Goal: Task Accomplishment & Management: Use online tool/utility

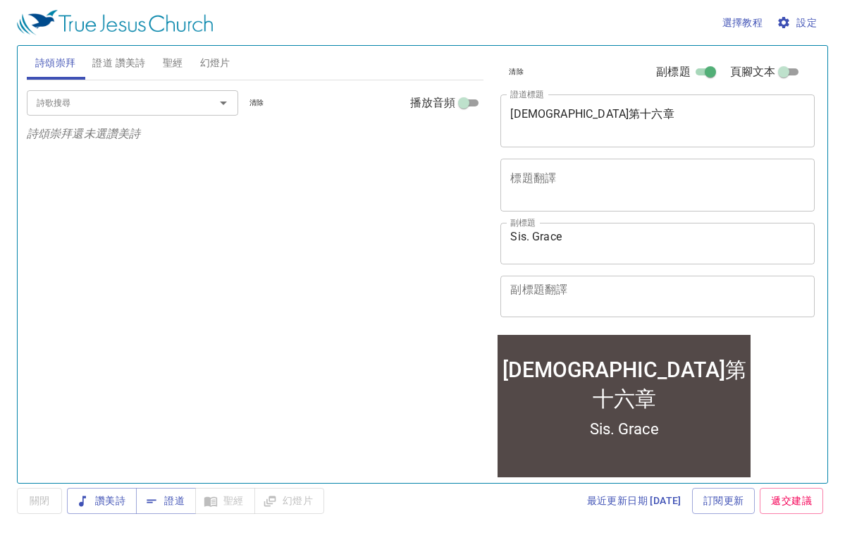
click at [801, 23] on span "設定" at bounding box center [798, 23] width 37 height 18
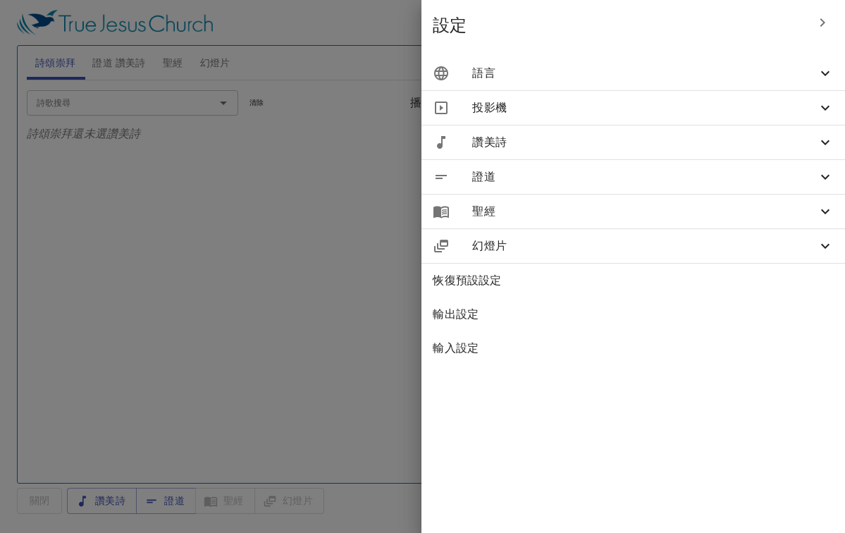
click at [824, 75] on icon at bounding box center [825, 73] width 8 height 5
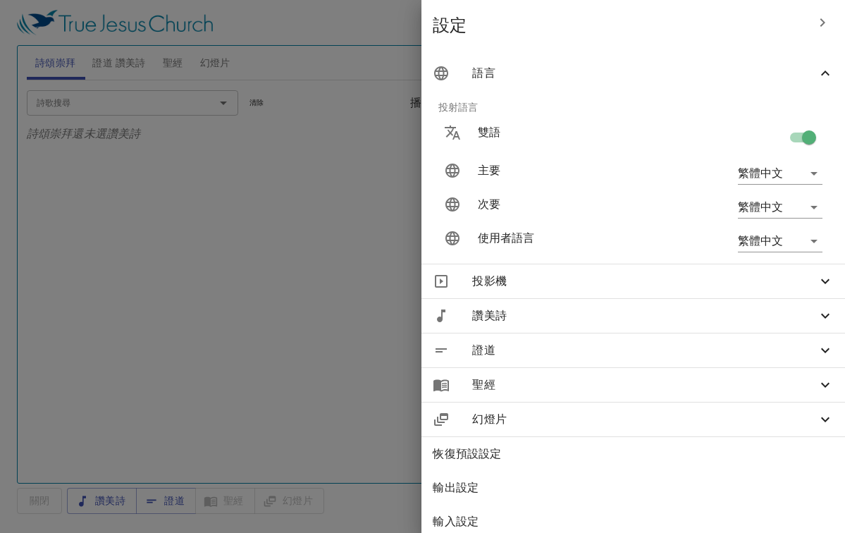
click at [810, 133] on input "checkbox" at bounding box center [809, 140] width 80 height 27
checkbox input "false"
click at [293, 238] on div at bounding box center [422, 266] width 845 height 533
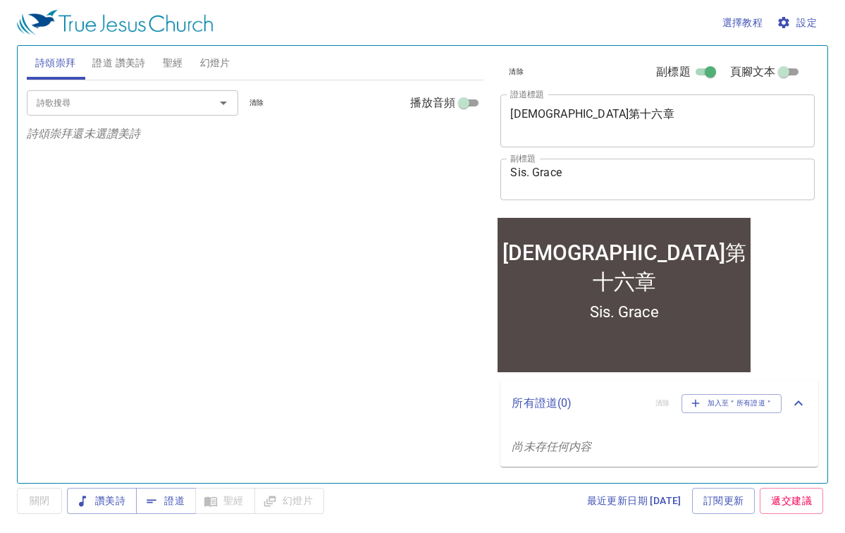
click at [611, 115] on textarea "马可福音第十六章" at bounding box center [657, 120] width 295 height 27
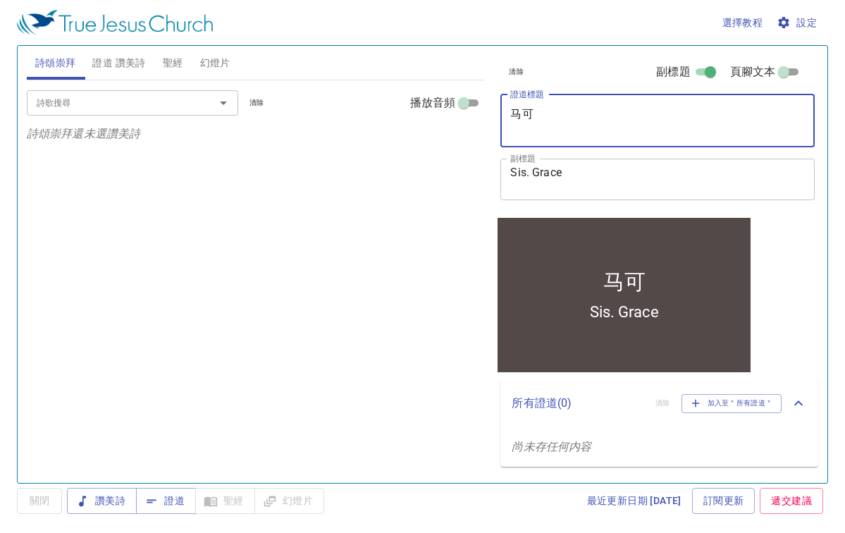
type textarea "马"
paste textarea "[DEMOGRAPHIC_DATA]記第七章"
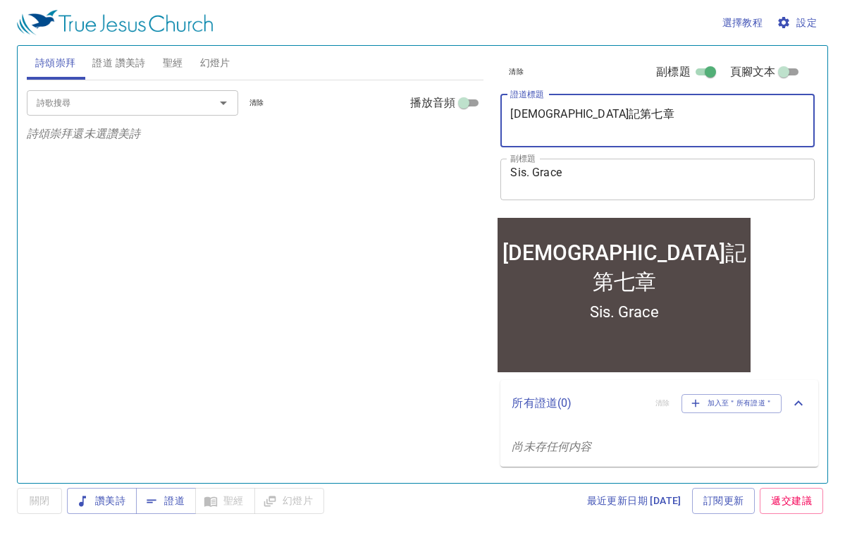
type textarea "[DEMOGRAPHIC_DATA]記第七章"
click at [592, 175] on textarea "Sis. Grace" at bounding box center [657, 179] width 295 height 27
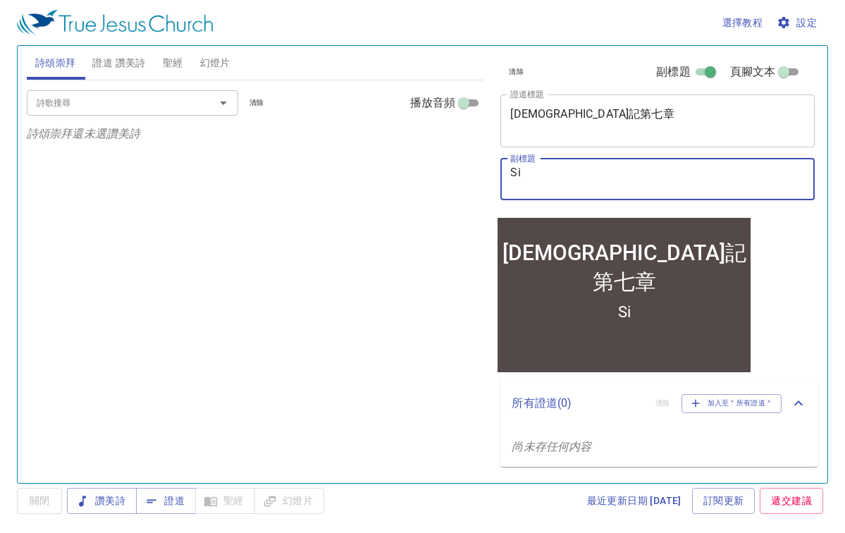
type textarea "S"
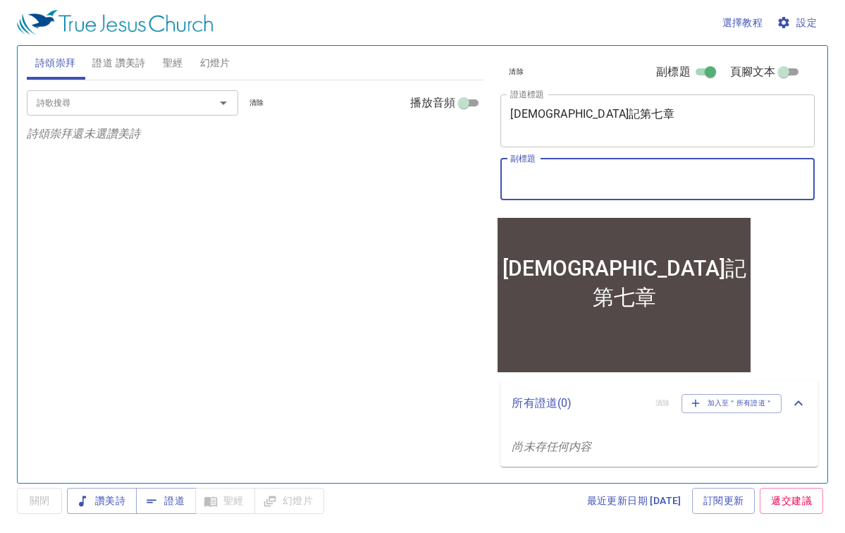
paste textarea "Sis. [GEOGRAPHIC_DATA]"
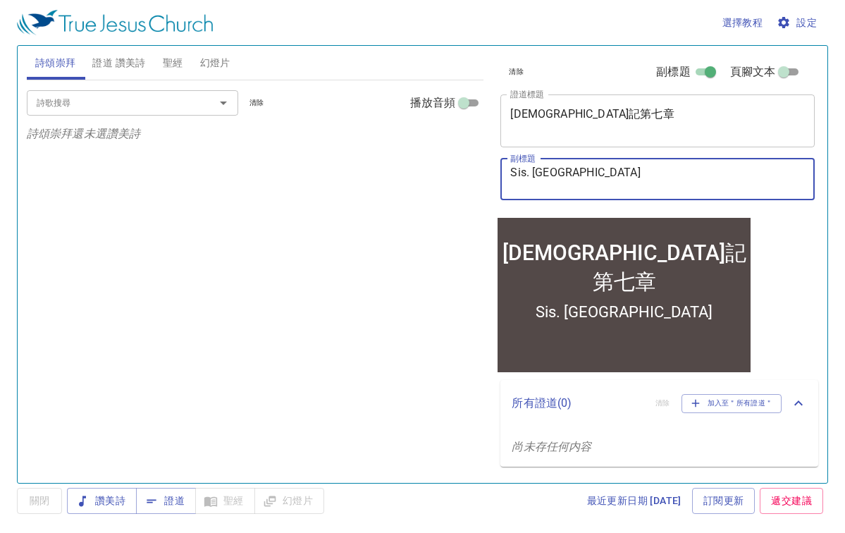
type textarea "Sis. [GEOGRAPHIC_DATA]"
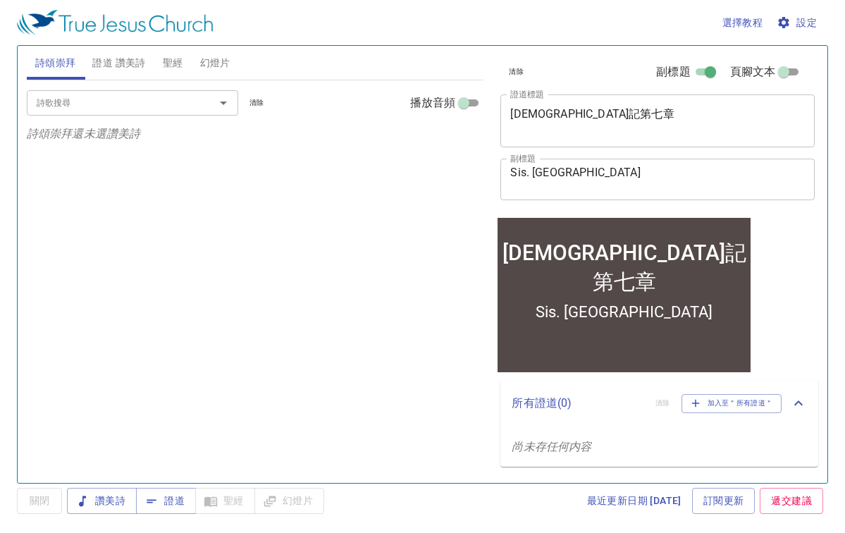
click at [361, 299] on div "詩歌搜尋 詩歌搜尋 清除 播放音頻 詩頌崇拜還未選讚美詩" at bounding box center [256, 275] width 458 height 391
click at [182, 498] on span "證道" at bounding box center [165, 501] width 37 height 18
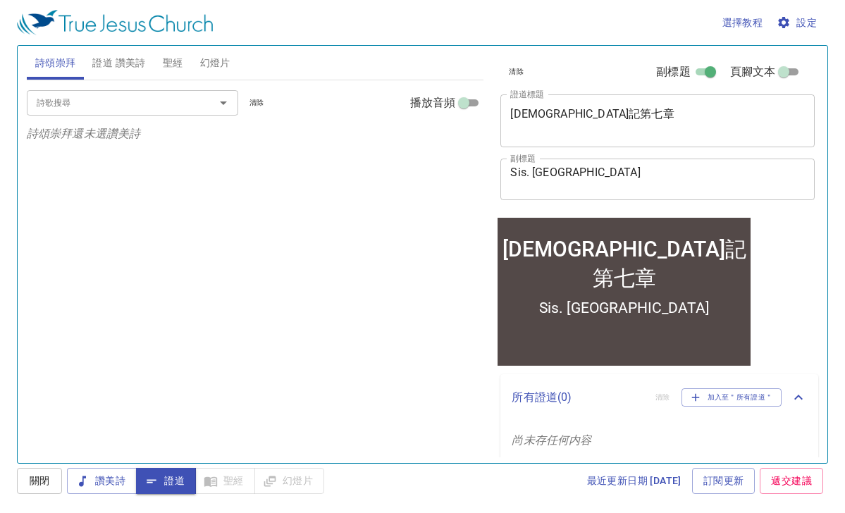
click at [226, 103] on icon "Open" at bounding box center [223, 102] width 17 height 17
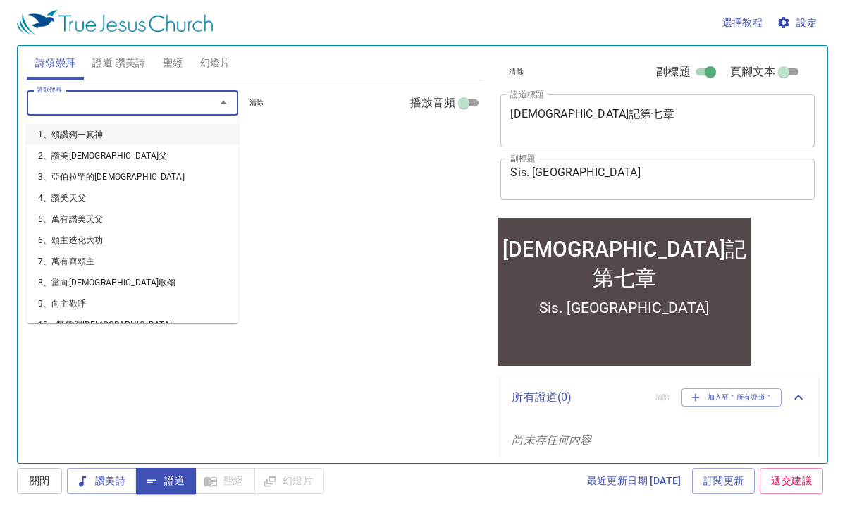
click at [176, 62] on span "聖經" at bounding box center [173, 63] width 20 height 18
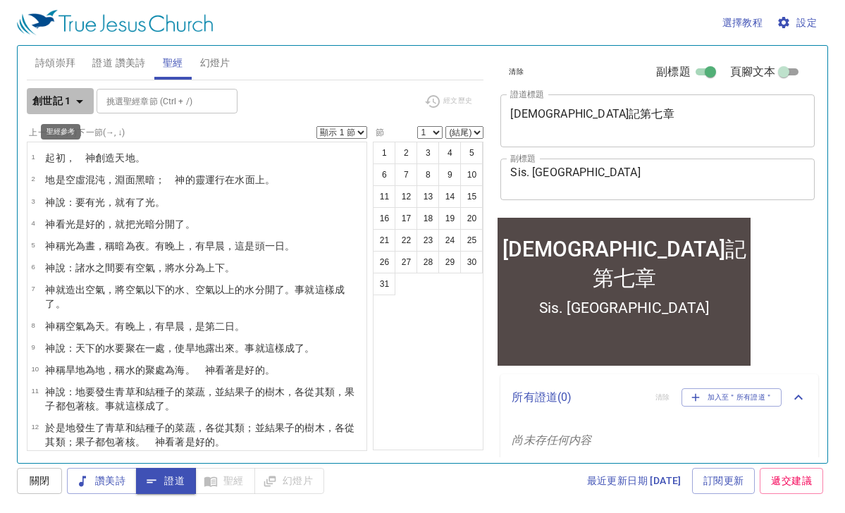
click at [81, 99] on icon "button" at bounding box center [79, 101] width 17 height 17
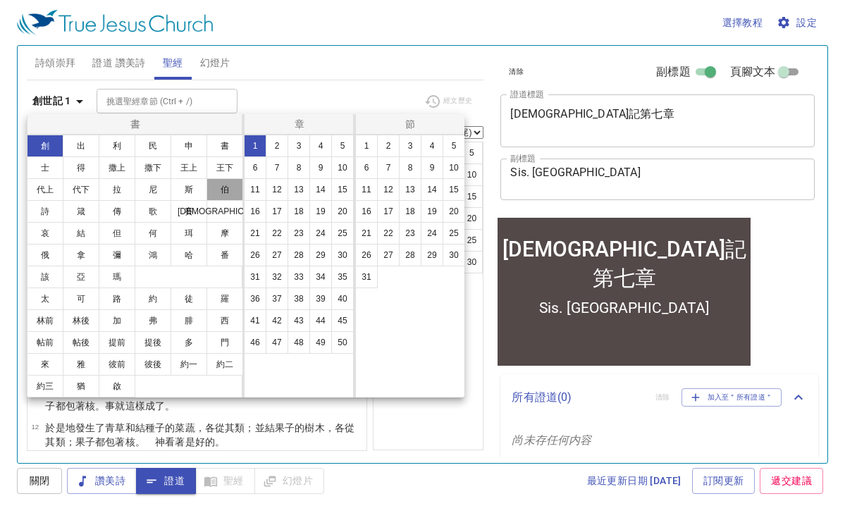
click at [221, 188] on button "伯" at bounding box center [225, 189] width 37 height 23
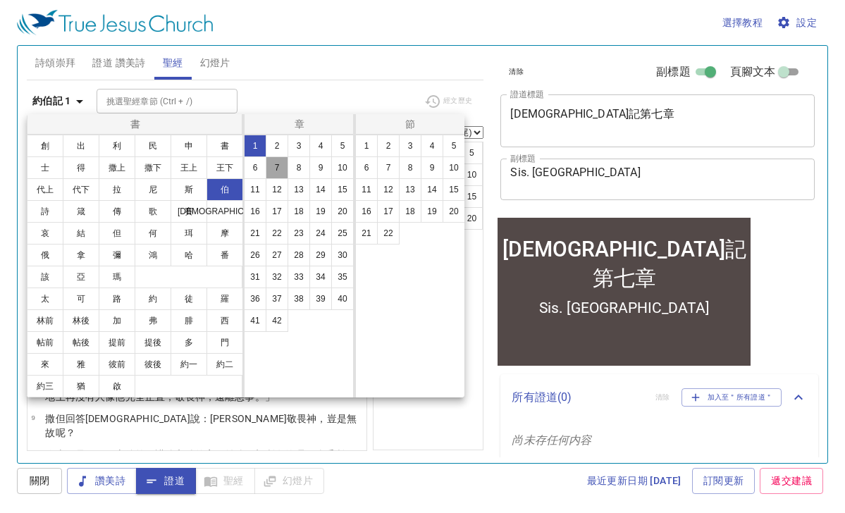
click at [279, 169] on button "7" at bounding box center [277, 168] width 23 height 23
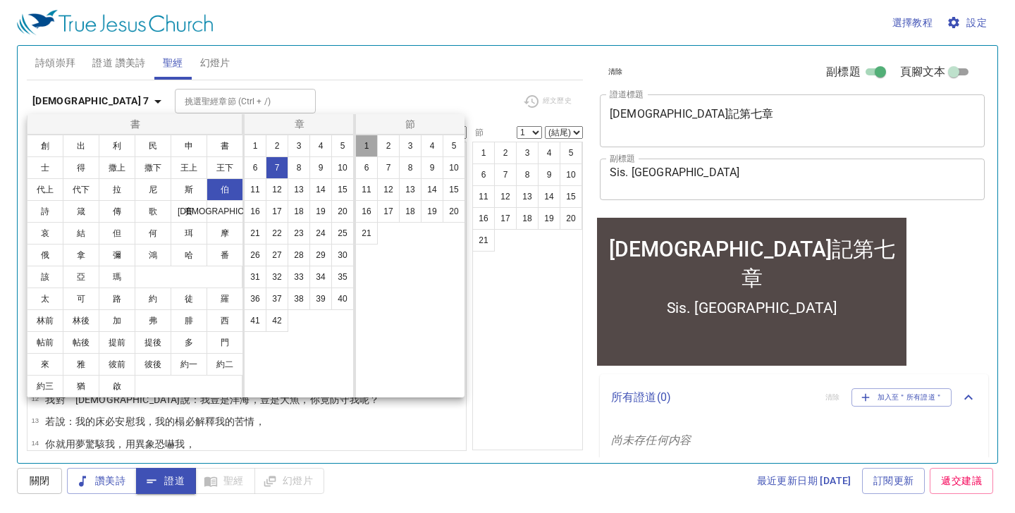
click at [369, 145] on button "1" at bounding box center [366, 146] width 23 height 23
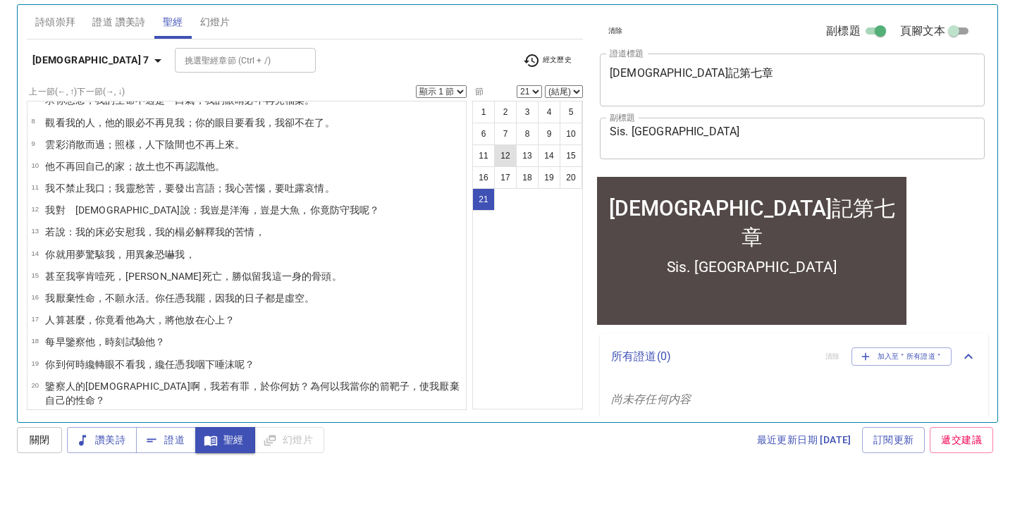
scroll to position [179, 0]
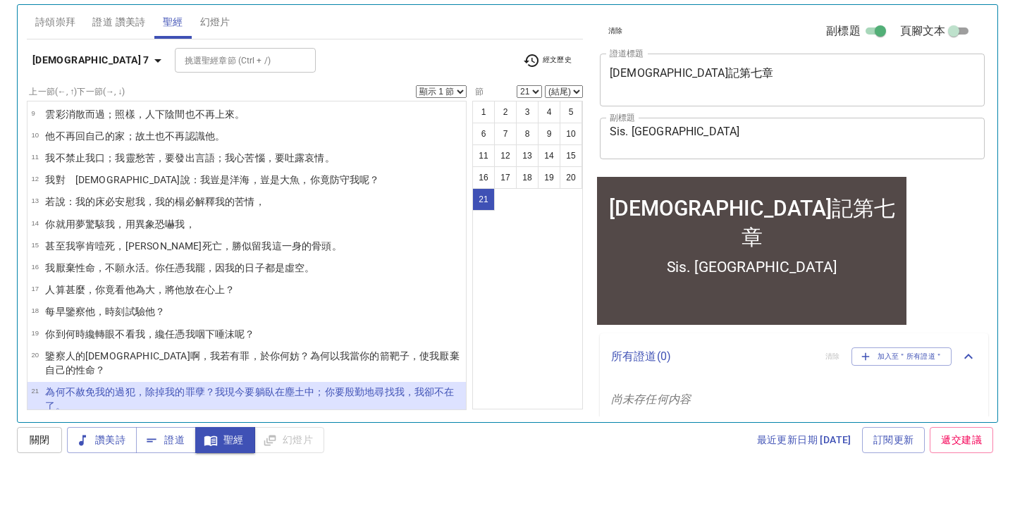
click at [179, 441] on div "選擇教程 設定 詩頌崇拜 證道 讚美詩 聖經 幻燈片 詩歌搜尋 詩歌搜尋 清除 播放音頻 詩頌崇拜還未選讚美詩 詩歌搜尋 詩歌搜尋 清除 播放音頻 證道還未選…" at bounding box center [507, 256] width 1015 height 513
click at [170, 444] on div "選擇教程 設定 詩頌崇拜 證道 讚美詩 聖經 幻燈片 詩歌搜尋 詩歌搜尋 清除 播放音頻 詩頌崇拜還未選讚美詩 詩歌搜尋 詩歌搜尋 清除 播放音頻 證道還未選…" at bounding box center [507, 256] width 1015 height 513
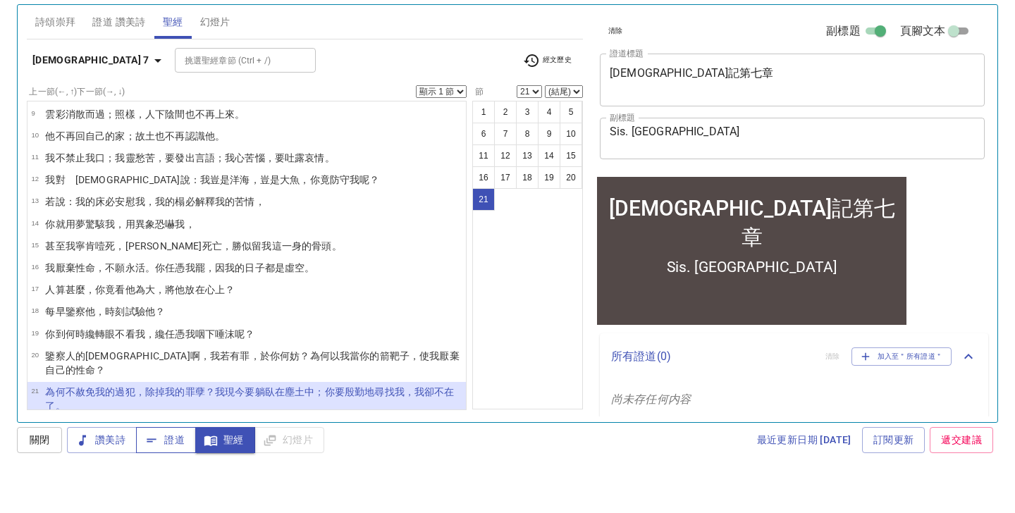
click at [164, 468] on button "證道" at bounding box center [166, 481] width 60 height 26
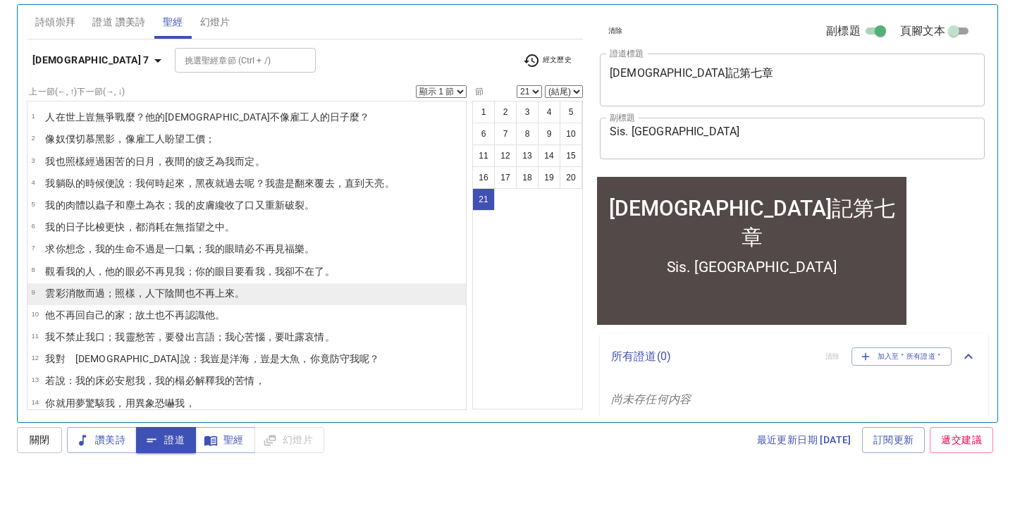
scroll to position [0, 0]
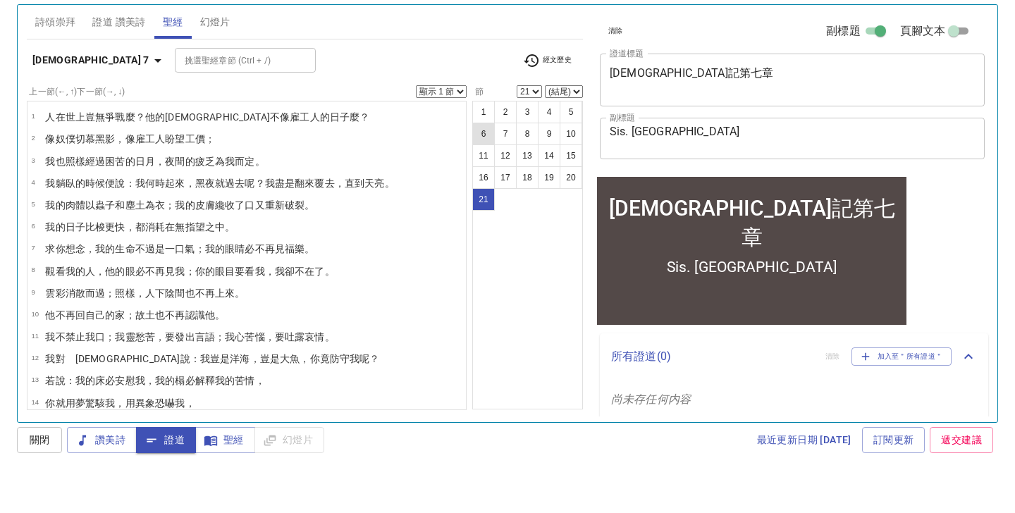
click at [483, 164] on button "6" at bounding box center [483, 175] width 23 height 23
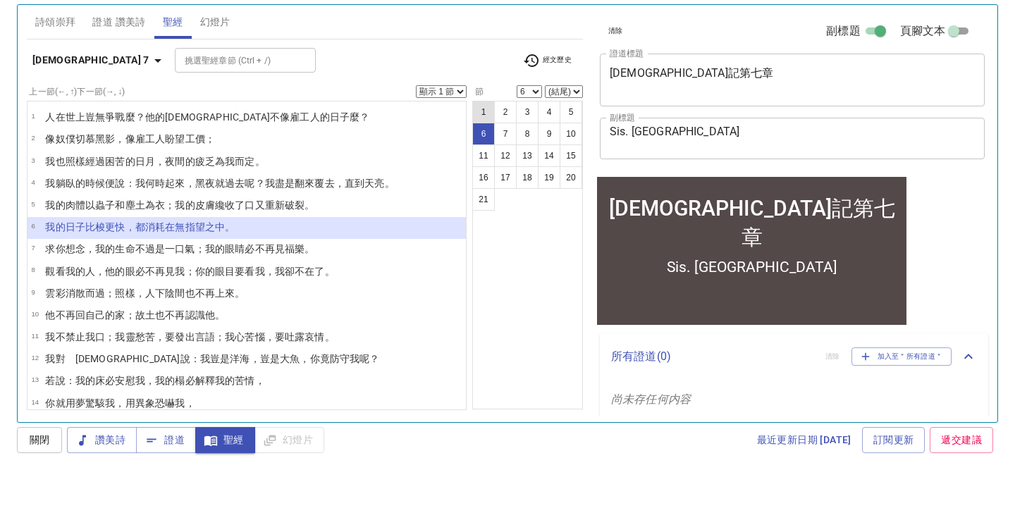
click at [487, 142] on button "1" at bounding box center [483, 153] width 23 height 23
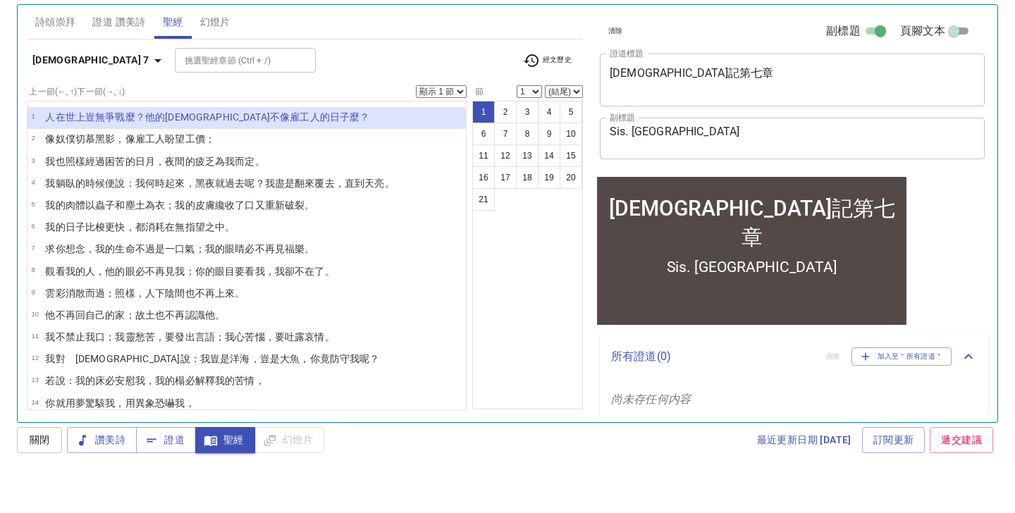
click at [487, 142] on button "1" at bounding box center [483, 153] width 23 height 23
click at [458, 142] on ul "1 人 在世上 豈無爭戰 麼？他的日子 不像雇工人 的日子 麼？ 2 像奴僕 切慕 黑影 ，像雇工人 盼望 工價 ； 3 我也照樣經過 困苦的 日月 ，夜間的…" at bounding box center [247, 297] width 440 height 310
click at [461, 142] on ul "1 人 在世上 豈無爭戰 麼？他的日子 不像雇工人 的日子 麼？ 2 像奴僕 切慕 黑影 ，像雇工人 盼望 工價 ； 3 我也照樣經過 困苦的 日月 ，夜間的…" at bounding box center [247, 297] width 440 height 310
click at [463, 142] on ul "1 人 在世上 豈無爭戰 麼？他的日子 不像雇工人 的日子 麼？ 2 像奴僕 切慕 黑影 ，像雇工人 盼望 工價 ； 3 我也照樣經過 困苦的 日月 ，夜間的…" at bounding box center [247, 297] width 440 height 310
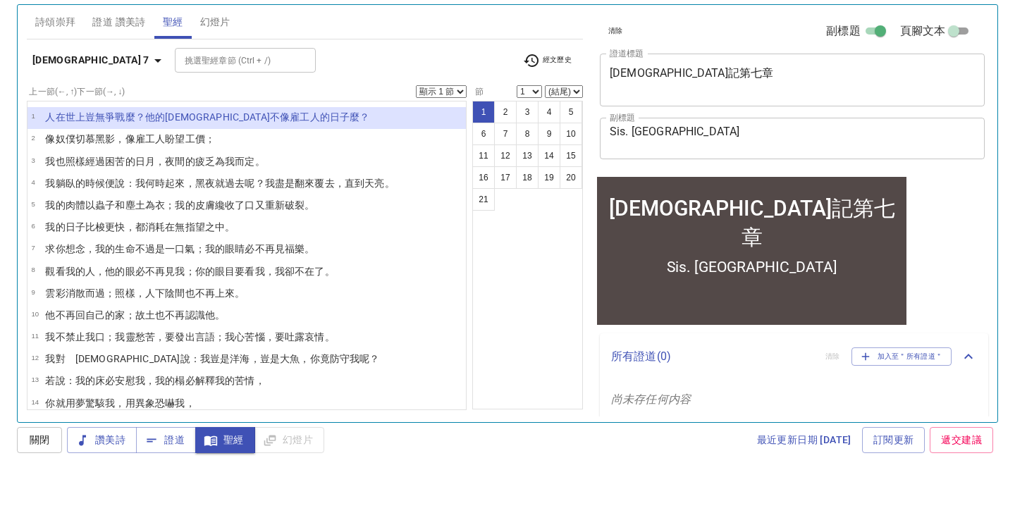
click at [460, 142] on ul "1 人 在世上 豈無爭戰 麼？他的日子 不像雇工人 的日子 麼？ 2 像奴僕 切慕 黑影 ，像雇工人 盼望 工價 ； 3 我也照樣經過 困苦的 日月 ，夜間的…" at bounding box center [247, 297] width 440 height 310
click at [462, 142] on ul "1 人 在世上 豈無爭戰 麼？他的日子 不像雇工人 的日子 麼？ 2 像奴僕 切慕 黑影 ，像雇工人 盼望 工價 ； 3 我也照樣經過 困苦的 日月 ，夜間的…" at bounding box center [247, 297] width 440 height 310
click at [435, 148] on li "1 人 在世上 豈無爭戰 麼？他的日子 不像雇工人 的日子 麼？" at bounding box center [246, 159] width 439 height 22
click at [484, 164] on button "6" at bounding box center [483, 175] width 23 height 23
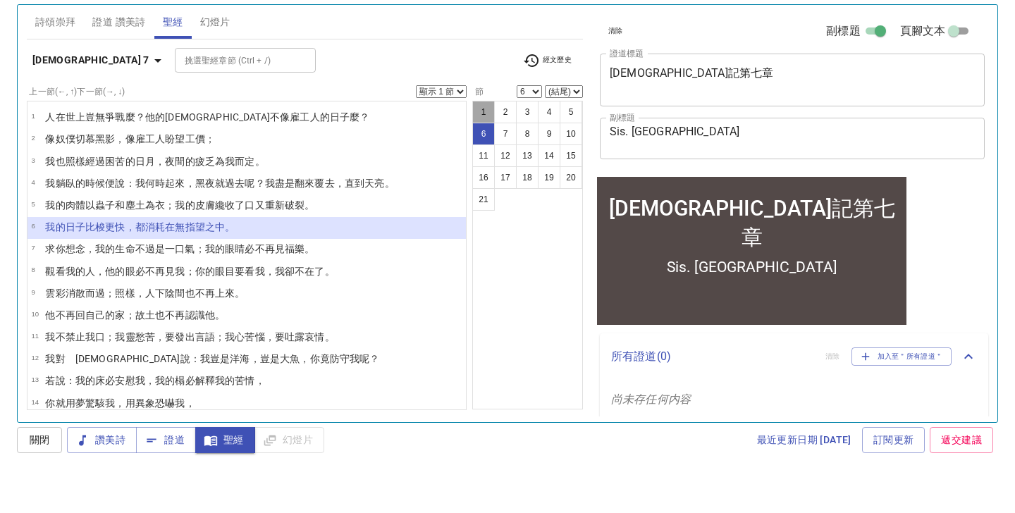
click at [484, 142] on button "1" at bounding box center [483, 153] width 23 height 23
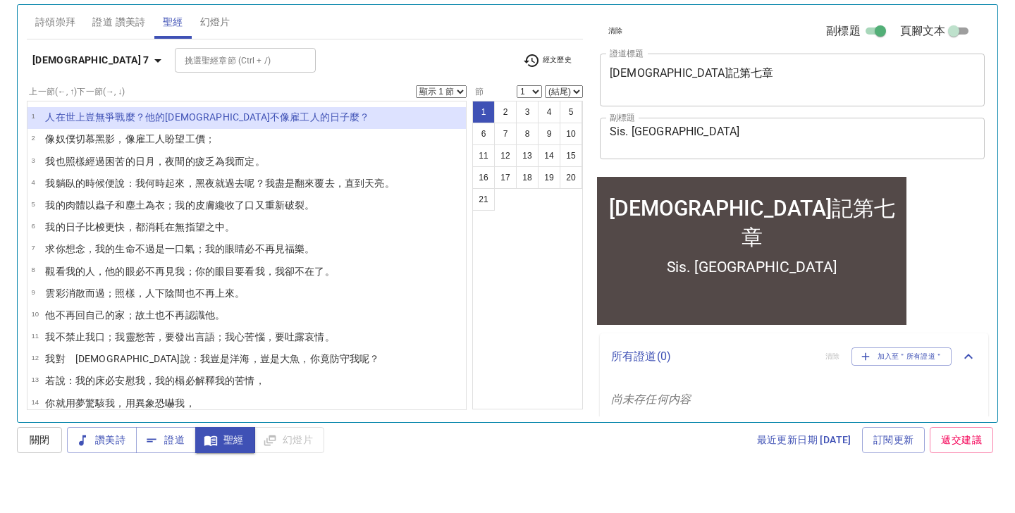
click at [463, 142] on ul "1 人 在世上 豈無爭戰 麼？他的日子 不像雇工人 的日子 麼？ 2 像奴僕 切慕 黑影 ，像雇工人 盼望 工價 ； 3 我也照樣經過 困苦的 日月 ，夜間的…" at bounding box center [247, 297] width 440 height 310
click at [460, 142] on ul "1 人 在世上 豈無爭戰 麼？他的日子 不像雇工人 的日子 麼？ 2 像奴僕 切慕 黑影 ，像雇工人 盼望 工價 ； 3 我也照樣經過 困苦的 日月 ，夜間的…" at bounding box center [247, 297] width 440 height 310
click at [451, 142] on ul "1 人 在世上 豈無爭戰 麼？他的日子 不像雇工人 的日子 麼？ 2 像奴僕 切慕 黑影 ，像雇工人 盼望 工價 ； 3 我也照樣經過 困苦的 日月 ，夜間的…" at bounding box center [247, 297] width 440 height 310
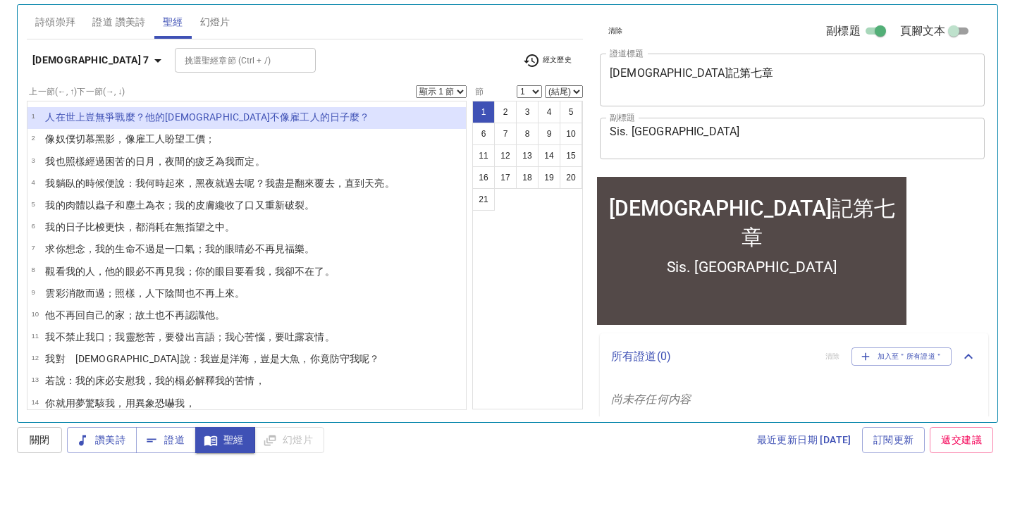
click at [461, 142] on ul "1 人 在世上 豈無爭戰 麼？他的日子 不像雇工人 的日子 麼？ 2 像奴僕 切慕 黑影 ，像雇工人 盼望 工價 ； 3 我也照樣經過 困苦的 日月 ，夜間的…" at bounding box center [247, 297] width 440 height 310
click at [461, 148] on li "1 人 在世上 豈無爭戰 麼？他的日子 不像雇工人 的日子 麼？" at bounding box center [246, 159] width 439 height 22
click at [508, 142] on button "2" at bounding box center [505, 153] width 23 height 23
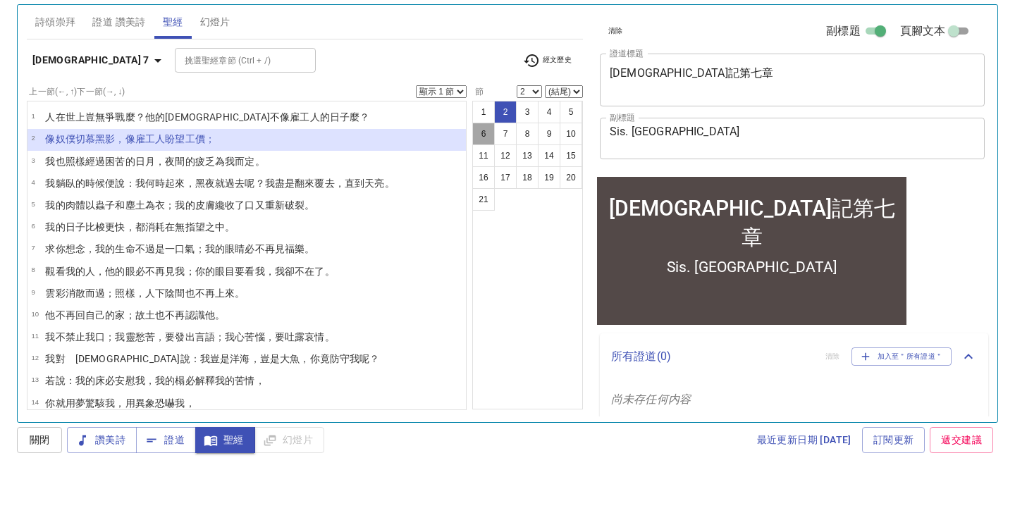
click at [488, 164] on button "6" at bounding box center [483, 175] width 23 height 23
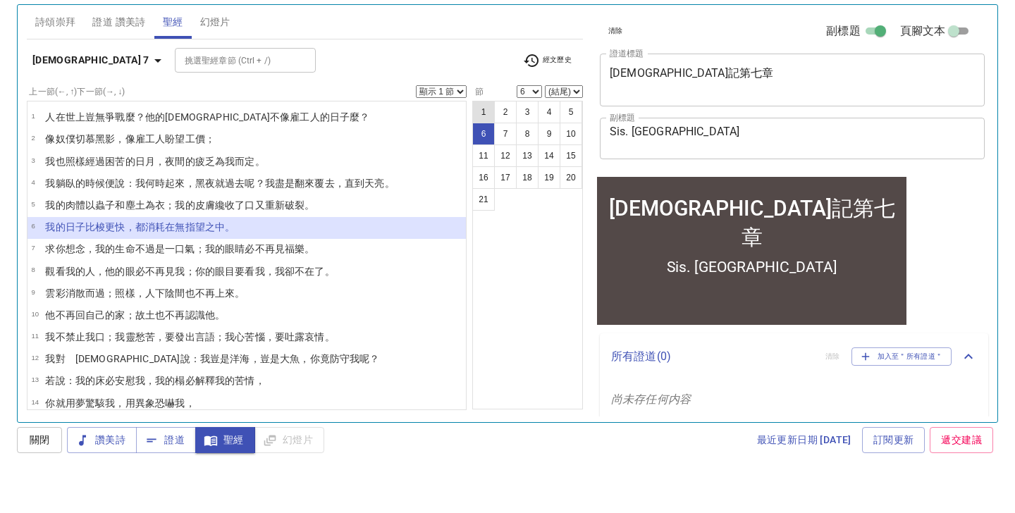
click at [487, 142] on button "1" at bounding box center [483, 153] width 23 height 23
select select "1"
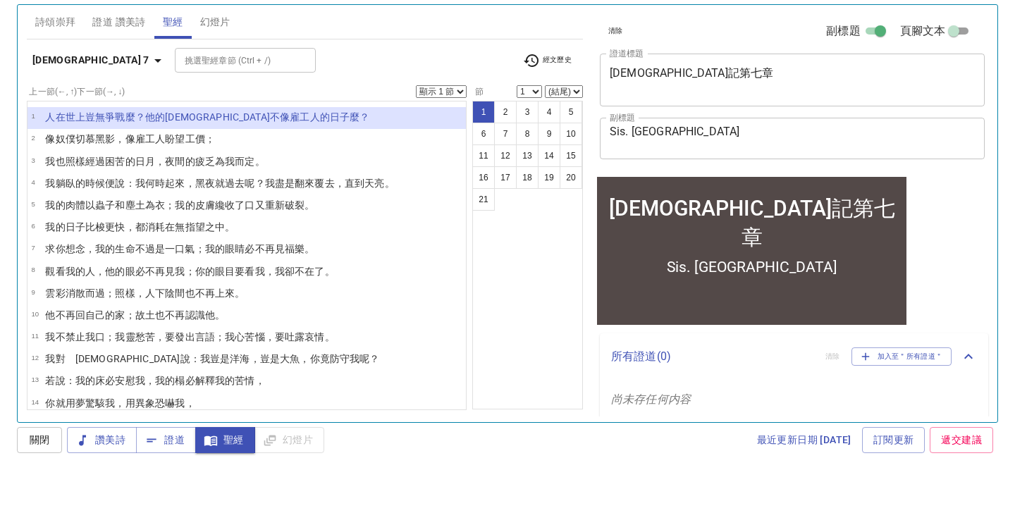
click at [461, 142] on ul "1 人 在世上 豈無爭戰 麼？他的日子 不像雇工人 的日子 麼？ 2 像奴僕 切慕 黑影 ，像雇工人 盼望 工價 ； 3 我也照樣經過 困苦的 日月 ，夜間的…" at bounding box center [247, 297] width 440 height 310
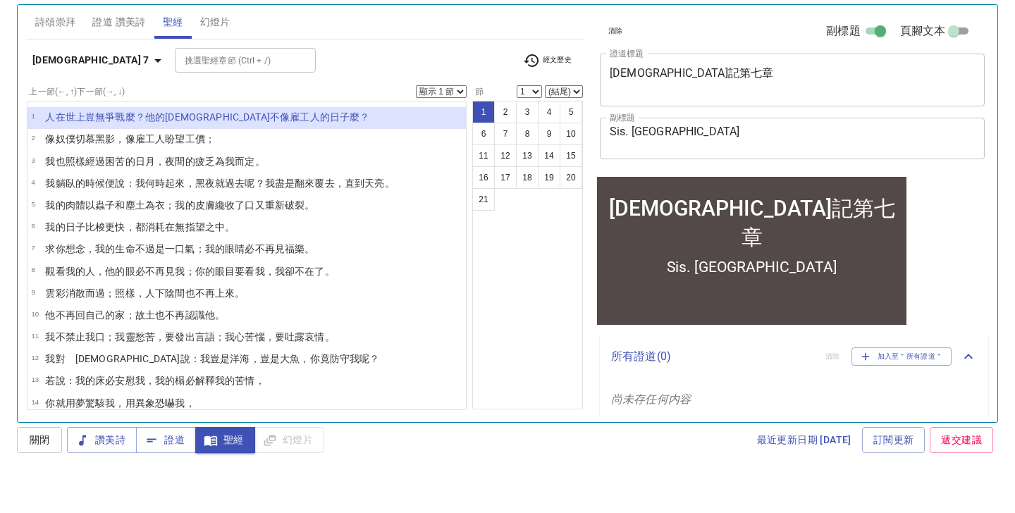
click at [460, 142] on ul "1 人 在世上 豈無爭戰 麼？他的日子 不像雇工人 的日子 麼？ 2 像奴僕 切慕 黑影 ，像雇工人 盼望 工價 ； 3 我也照樣經過 困苦的 日月 ，夜間的…" at bounding box center [247, 297] width 440 height 310
click at [441, 142] on ul "1 人 在世上 豈無爭戰 麼？他的日子 不像雇工人 的日子 麼？ 2 像奴僕 切慕 黑影 ，像雇工人 盼望 工價 ； 3 我也照樣經過 困苦的 日月 ，夜間的…" at bounding box center [247, 297] width 440 height 310
click at [463, 142] on ul "1 人 在世上 豈無爭戰 麼？他的日子 不像雇工人 的日子 麼？ 2 像奴僕 切慕 黑影 ，像雇工人 盼望 工價 ； 3 我也照樣經過 困苦的 日月 ，夜間的…" at bounding box center [247, 297] width 440 height 310
click at [460, 142] on ul "1 人 在世上 豈無爭戰 麼？他的日子 不像雇工人 的日子 麼？ 2 像奴僕 切慕 黑影 ，像雇工人 盼望 工價 ； 3 我也照樣經過 困苦的 日月 ，夜間的…" at bounding box center [247, 297] width 440 height 310
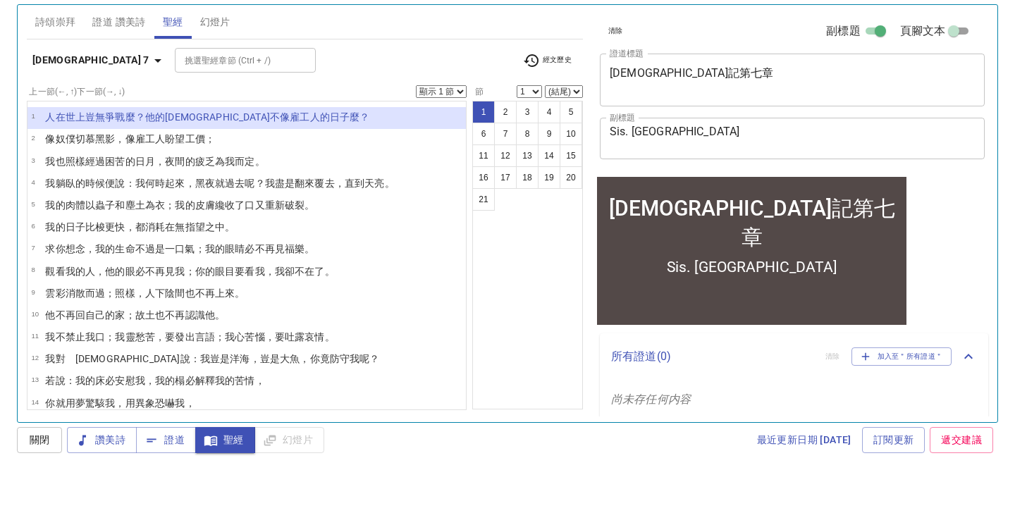
click at [460, 142] on ul "1 人 在世上 豈無爭戰 麼？他的日子 不像雇工人 的日子 麼？ 2 像奴僕 切慕 黑影 ，像雇工人 盼望 工價 ； 3 我也照樣經過 困苦的 日月 ，夜間的…" at bounding box center [247, 297] width 440 height 310
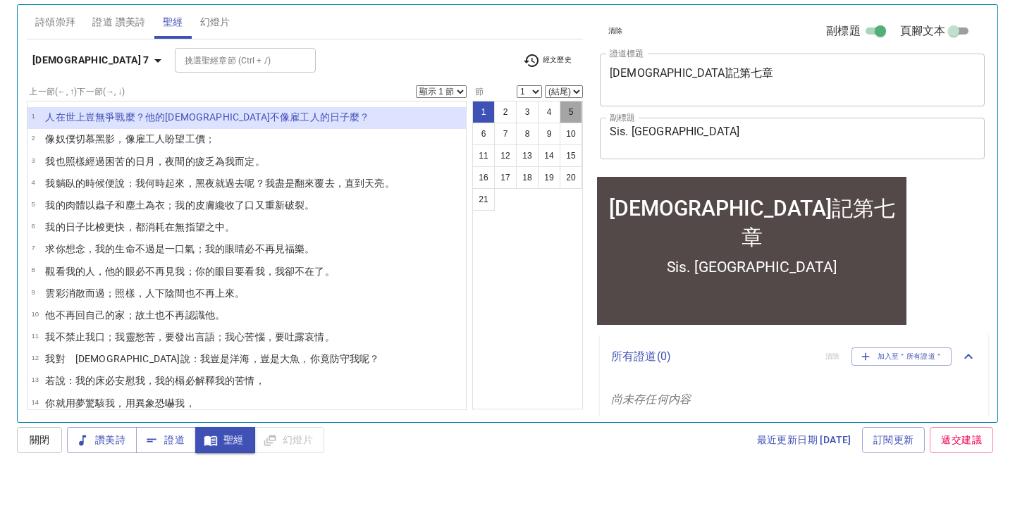
click at [577, 142] on button "5" at bounding box center [571, 153] width 23 height 23
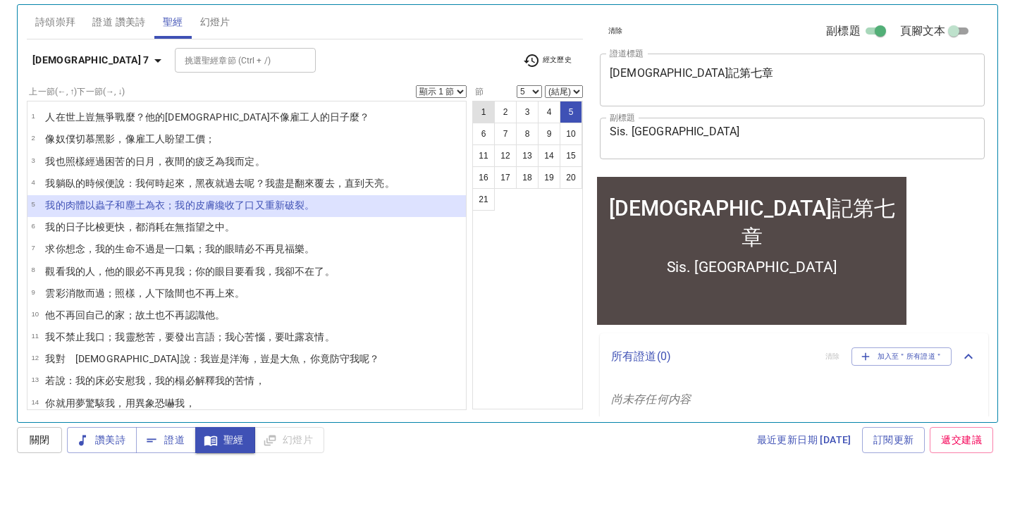
click at [489, 142] on button "1" at bounding box center [483, 153] width 23 height 23
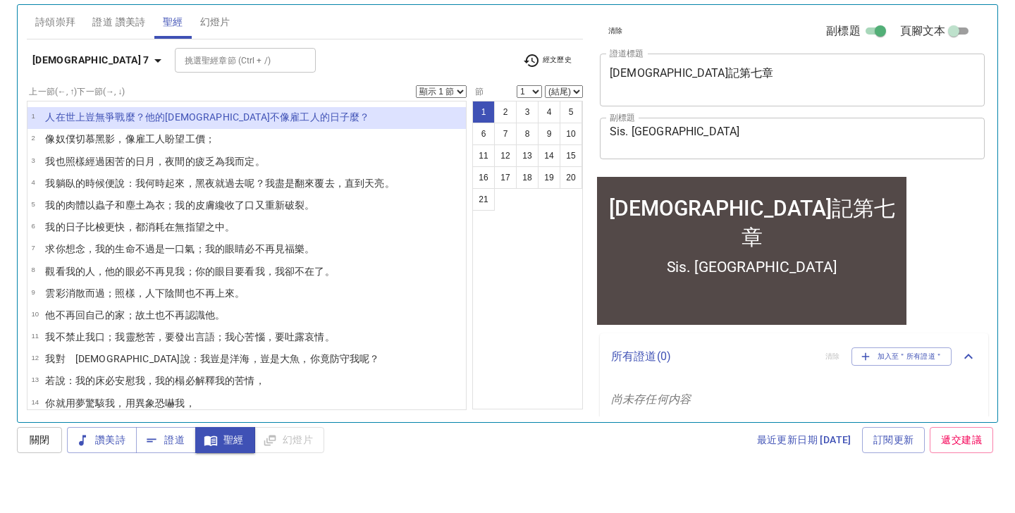
click at [460, 142] on ul "1 人 在世上 豈無爭戰 麼？他的日子 不像雇工人 的日子 麼？ 2 像奴僕 切慕 黑影 ，像雇工人 盼望 工價 ； 3 我也照樣經過 困苦的 日月 ，夜間的…" at bounding box center [247, 297] width 440 height 310
click at [461, 142] on ul "1 人 在世上 豈無爭戰 麼？他的日子 不像雇工人 的日子 麼？ 2 像奴僕 切慕 黑影 ，像雇工人 盼望 工價 ； 3 我也照樣經過 困苦的 日月 ，夜間的…" at bounding box center [247, 297] width 440 height 310
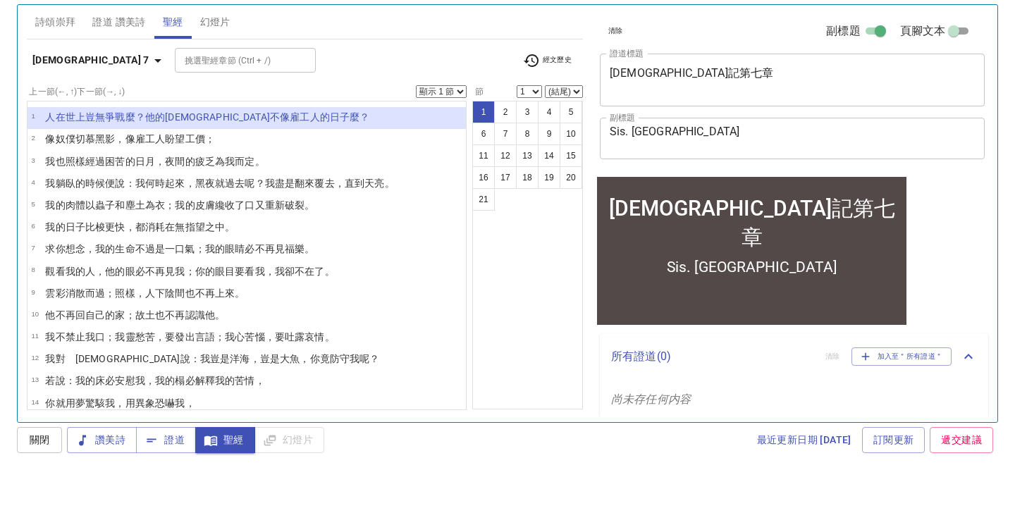
click at [461, 142] on ul "1 人 在世上 豈無爭戰 麼？他的日子 不像雇工人 的日子 麼？ 2 像奴僕 切慕 黑影 ，像雇工人 盼望 工價 ； 3 我也照樣經過 困苦的 日月 ，夜間的…" at bounding box center [247, 297] width 440 height 310
click at [460, 142] on ul "1 人 在世上 豈無爭戰 麼？他的日子 不像雇工人 的日子 麼？ 2 像奴僕 切慕 黑影 ，像雇工人 盼望 工價 ； 3 我也照樣經過 困苦的 日月 ，夜間的…" at bounding box center [247, 297] width 440 height 310
click at [506, 142] on button "2" at bounding box center [505, 153] width 23 height 23
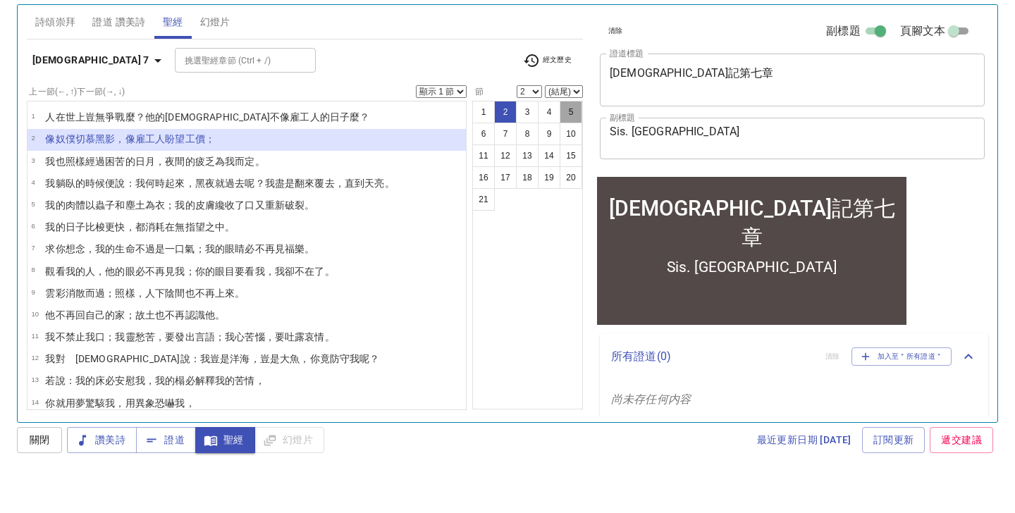
click at [564, 142] on button "5" at bounding box center [571, 153] width 23 height 23
select select "5"
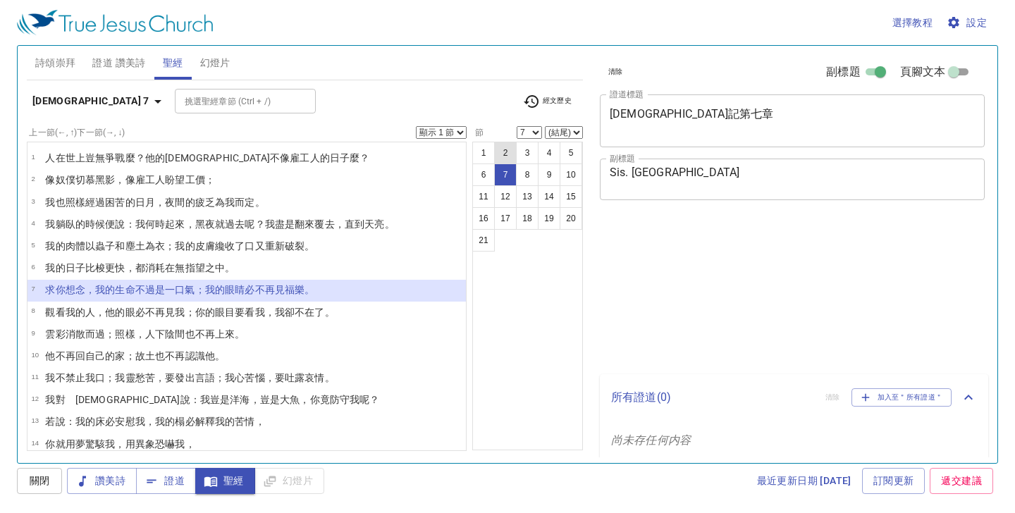
scroll to position [12, 0]
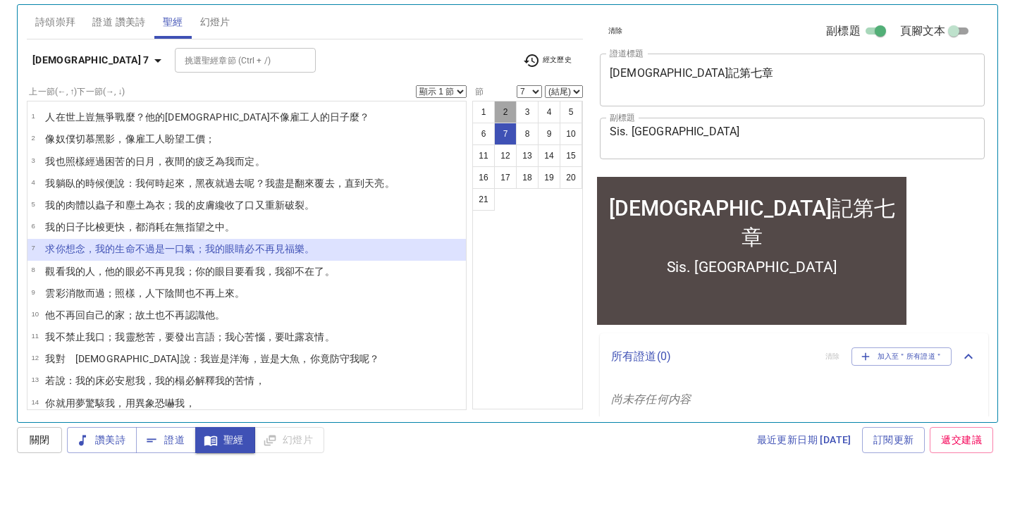
click at [507, 142] on button "2" at bounding box center [505, 153] width 23 height 23
select select "2"
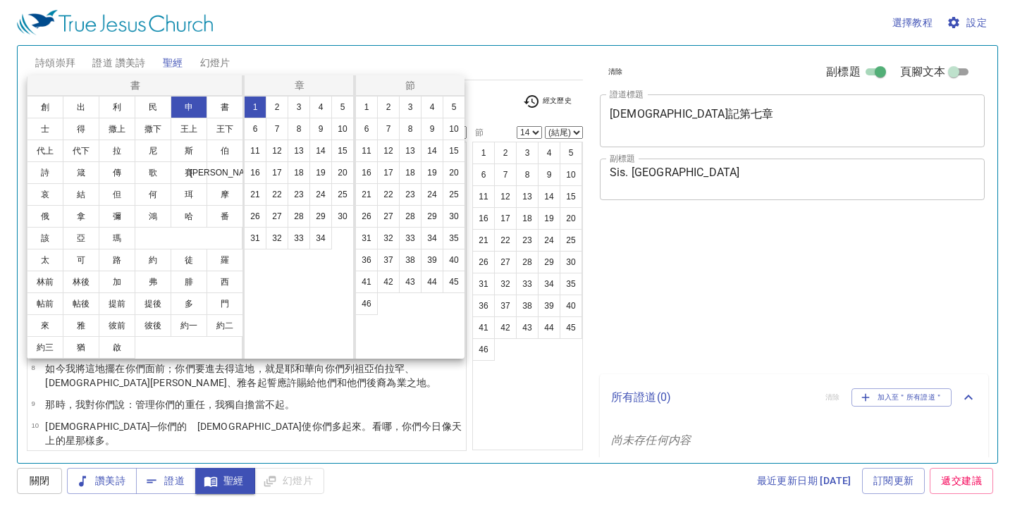
select select "14"
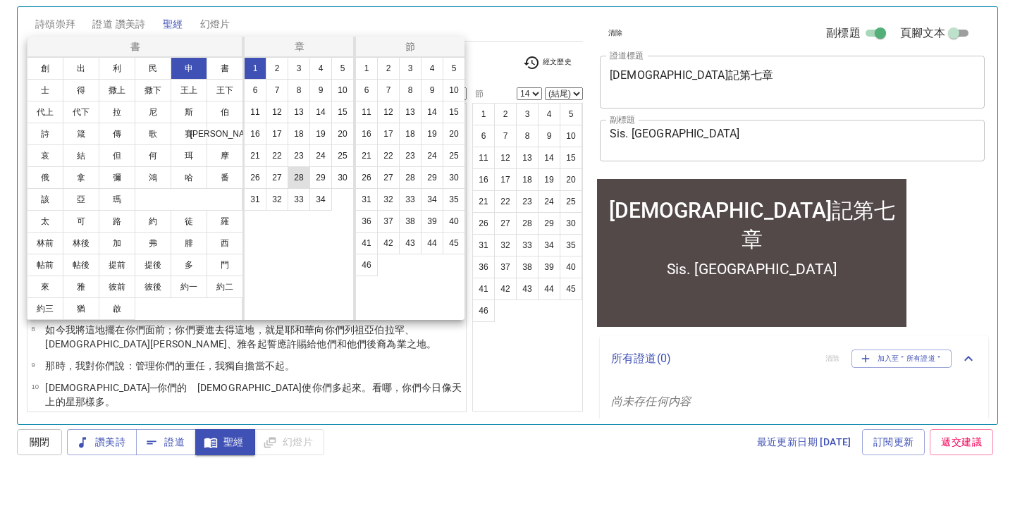
click at [303, 205] on button "28" at bounding box center [299, 216] width 23 height 23
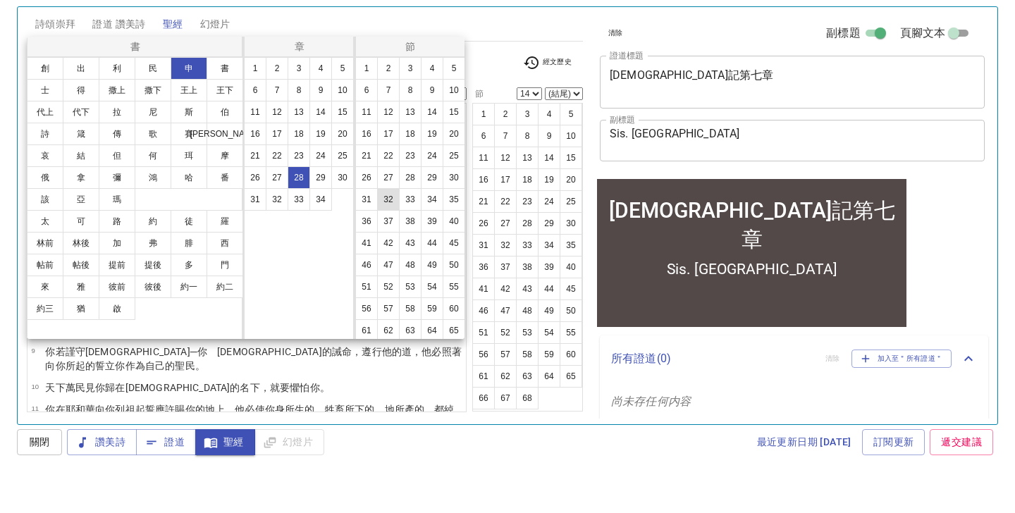
scroll to position [39, 0]
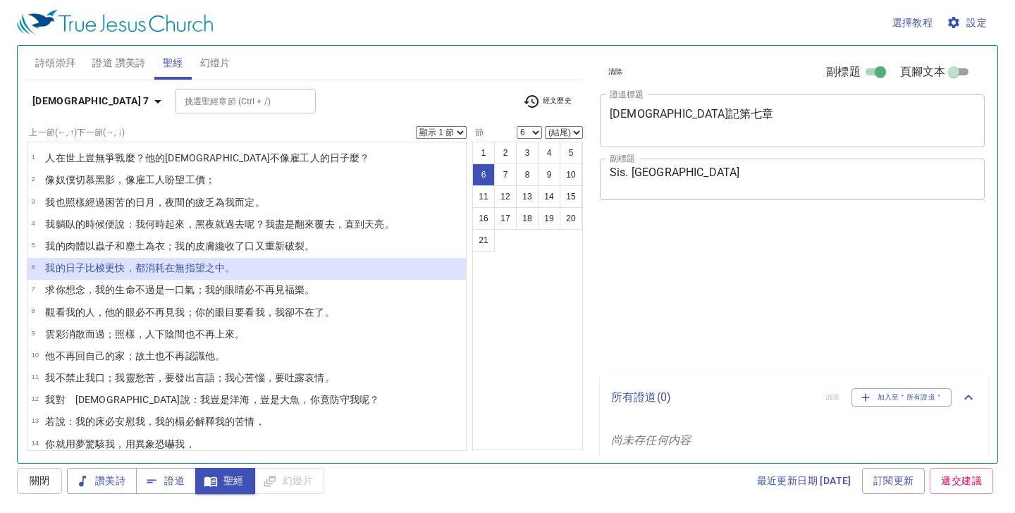
select select "6"
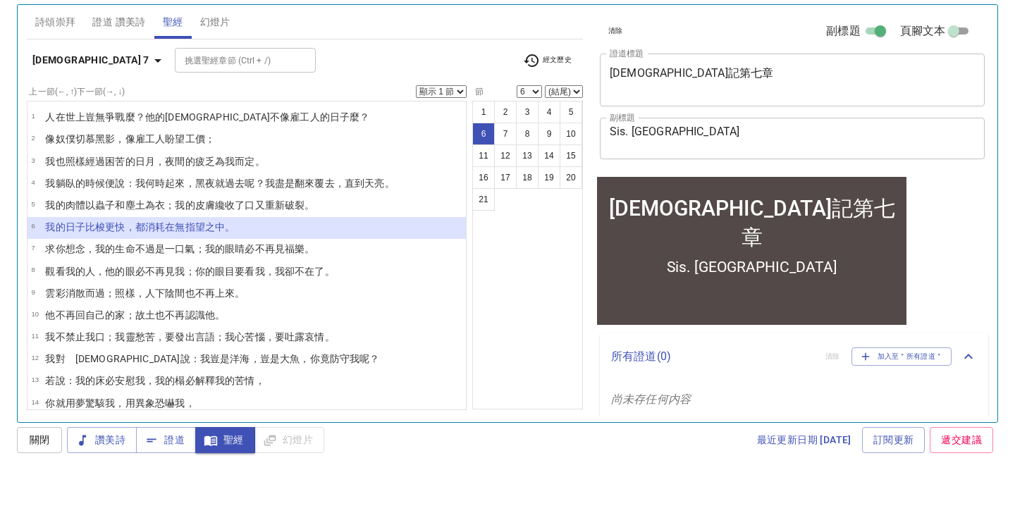
scroll to position [41, 0]
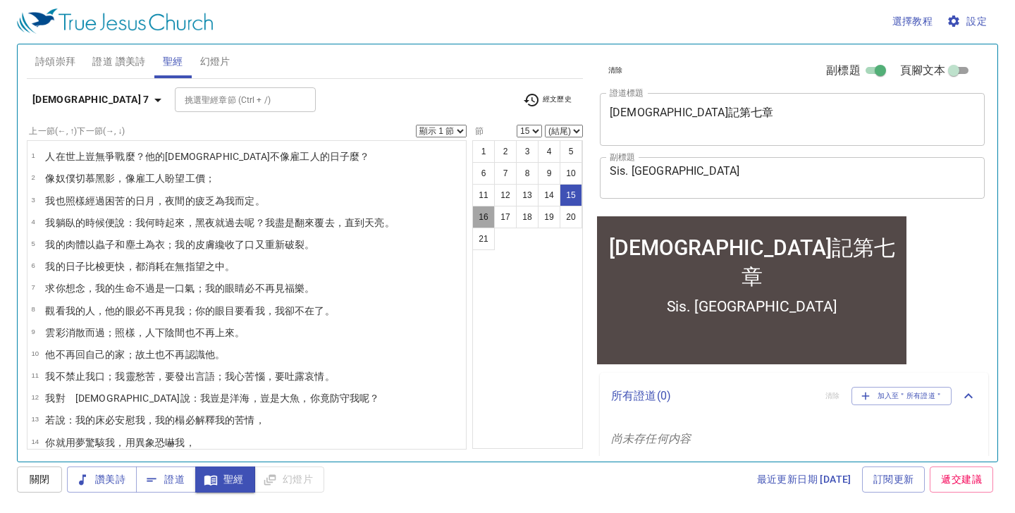
click at [487, 221] on button "16" at bounding box center [483, 218] width 23 height 23
select select "16"
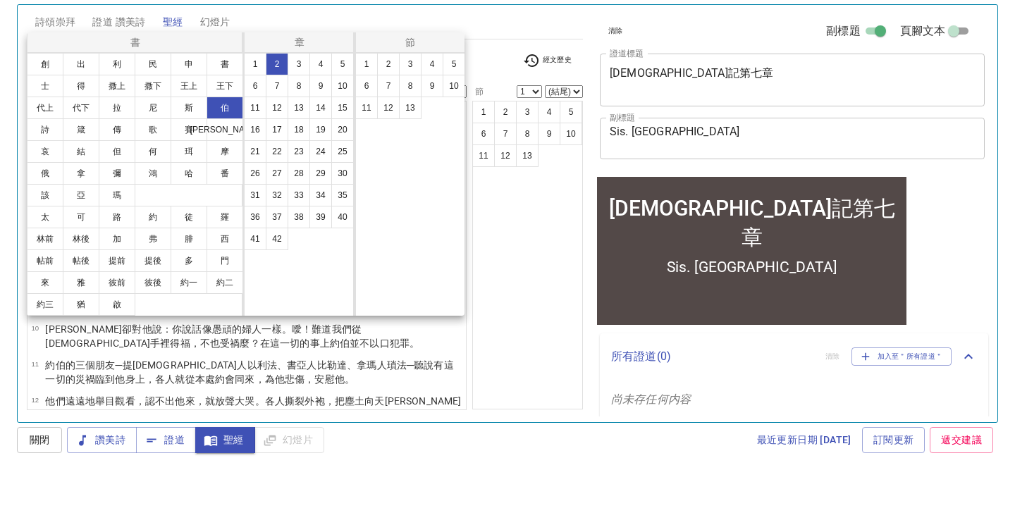
scroll to position [41, 0]
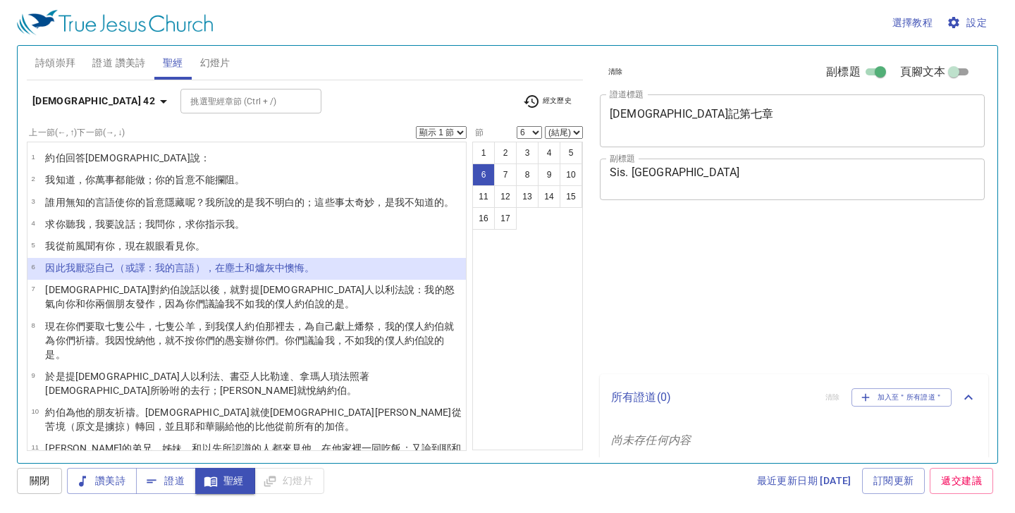
select select "6"
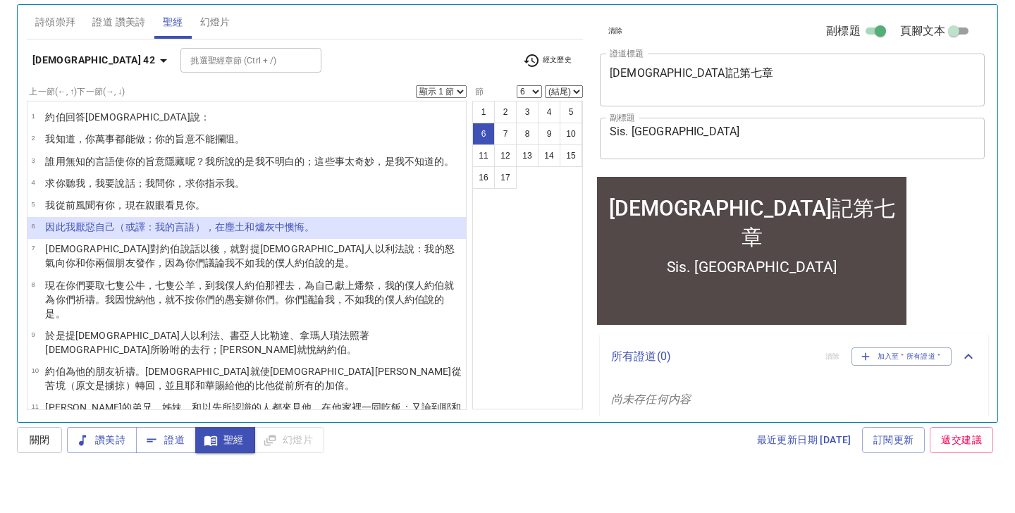
scroll to position [41, 0]
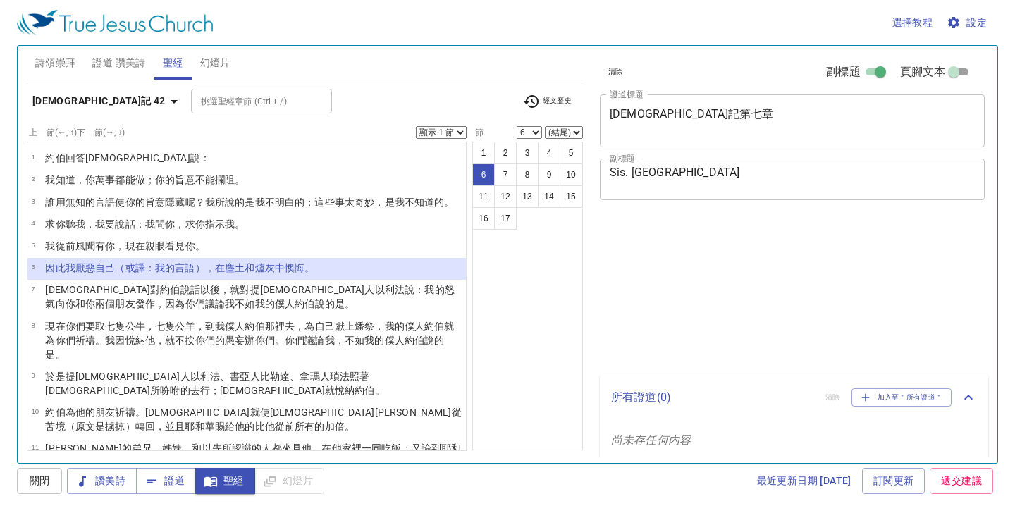
select select "6"
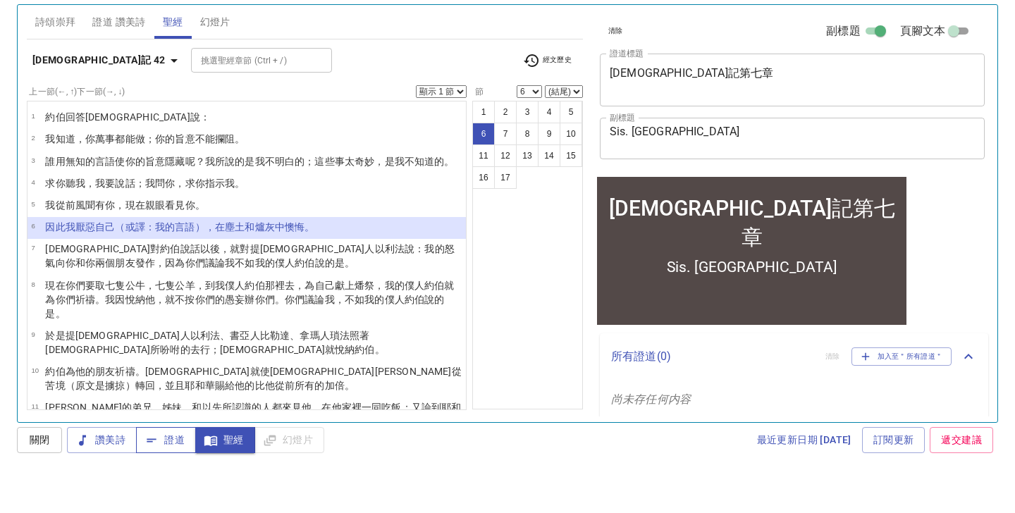
scroll to position [41, 0]
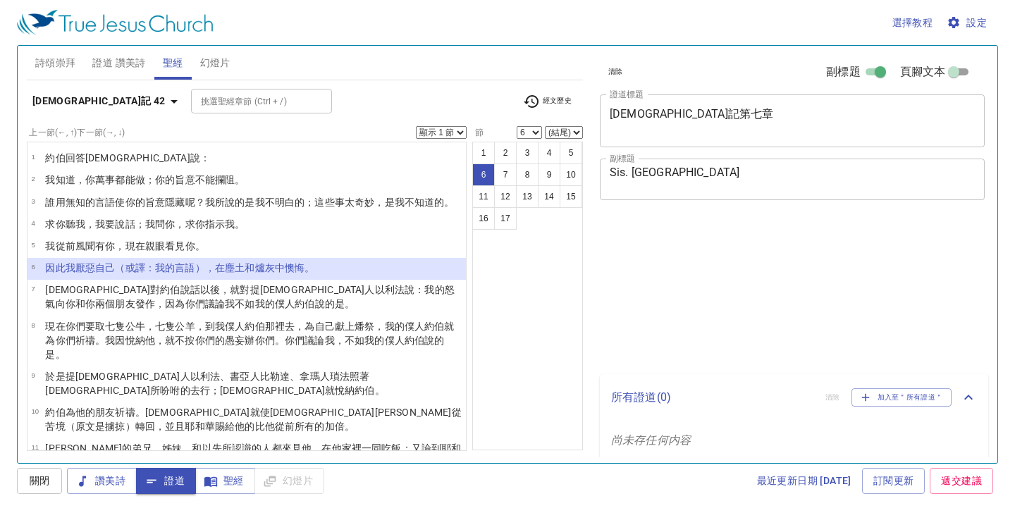
select select "6"
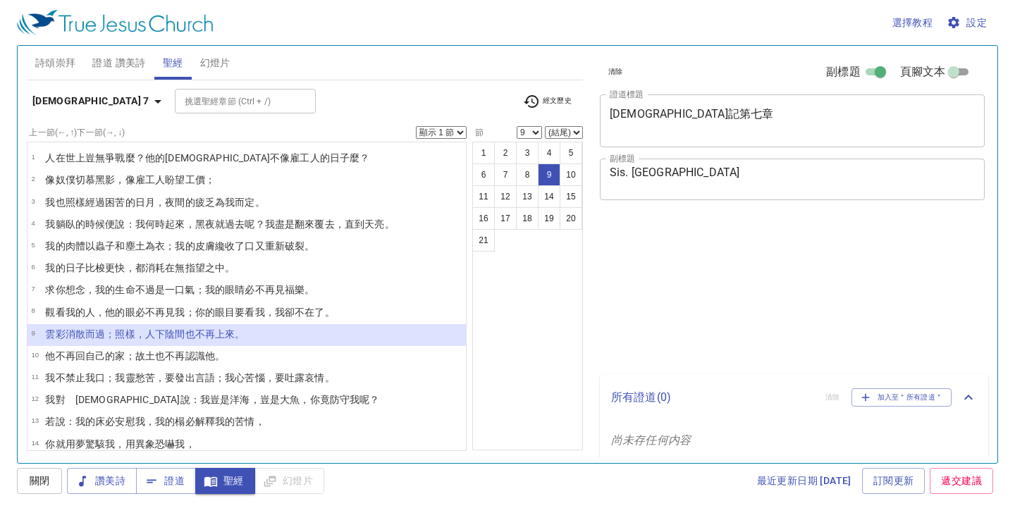
select select "9"
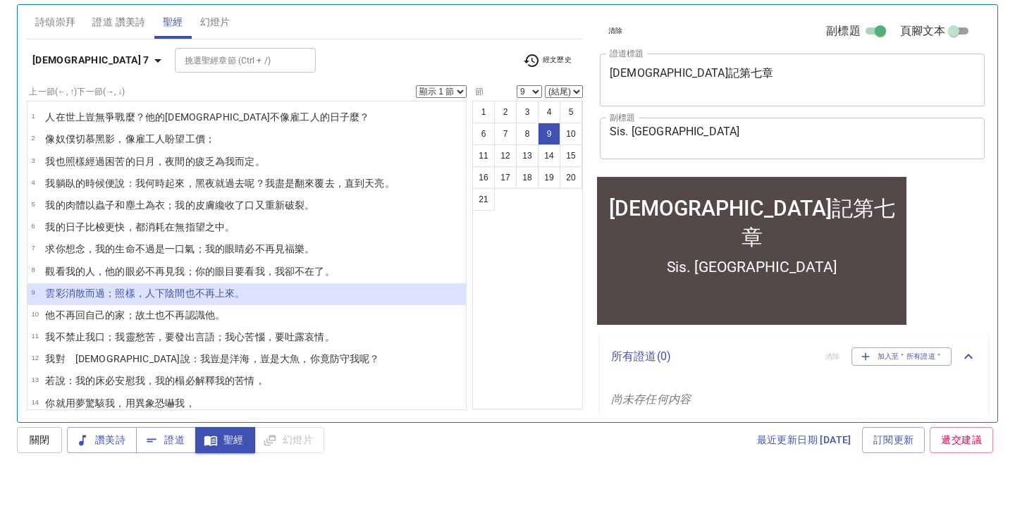
scroll to position [41, 0]
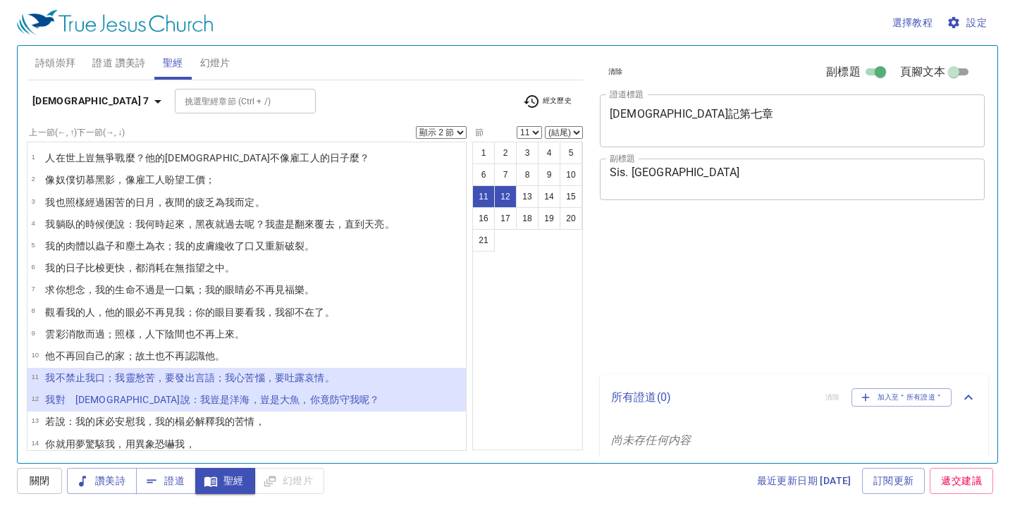
select select "2"
select select "11"
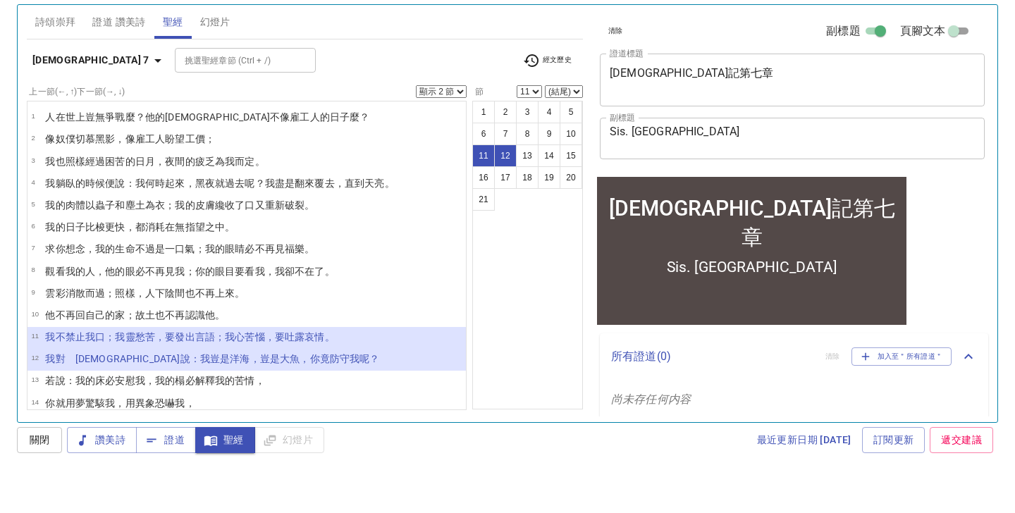
scroll to position [41, 0]
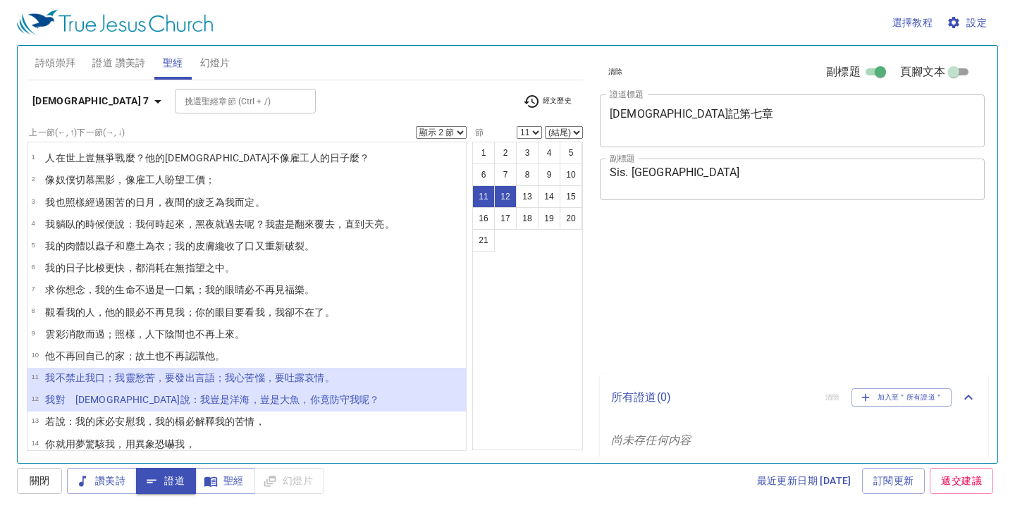
select select "2"
select select "11"
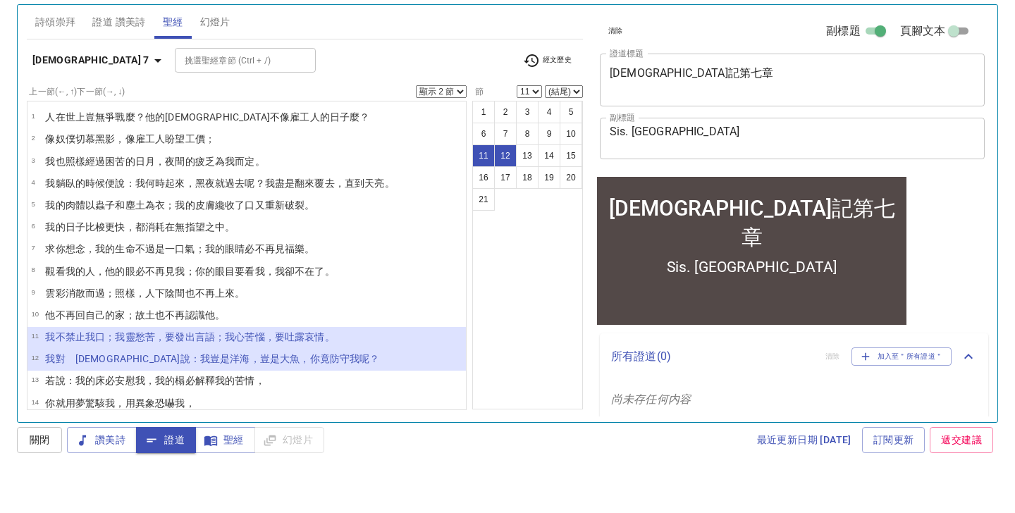
scroll to position [41, 0]
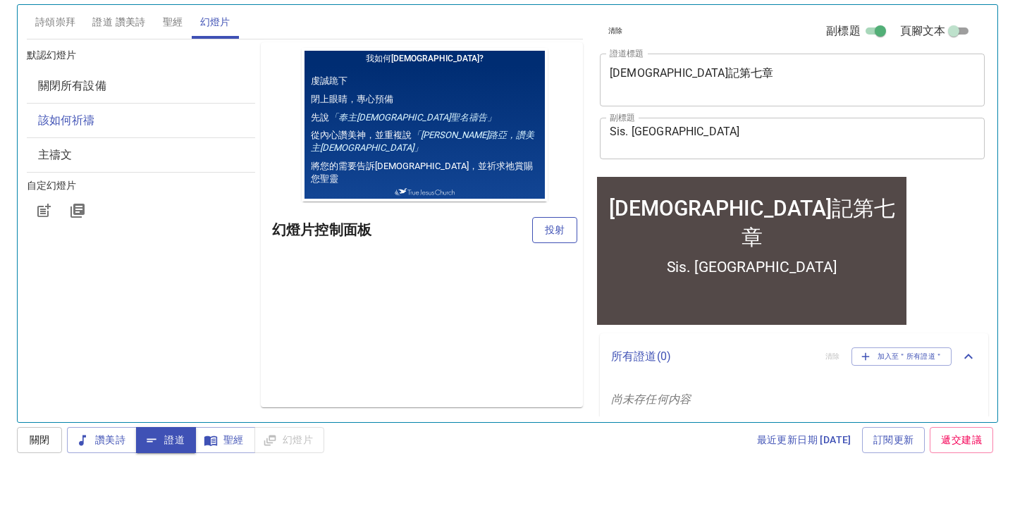
click at [563, 262] on span "投射" at bounding box center [555, 271] width 23 height 18
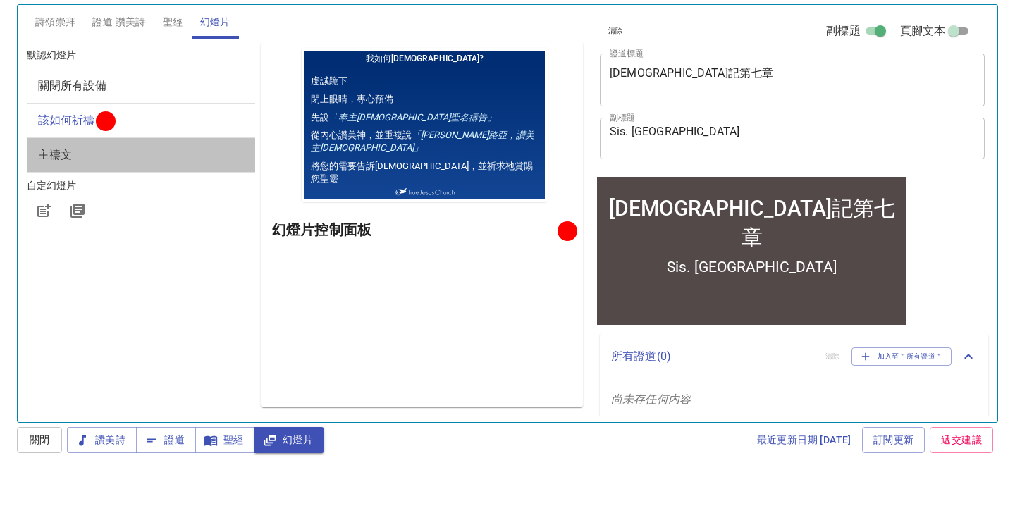
click at [97, 179] on div "主禱文" at bounding box center [141, 196] width 228 height 34
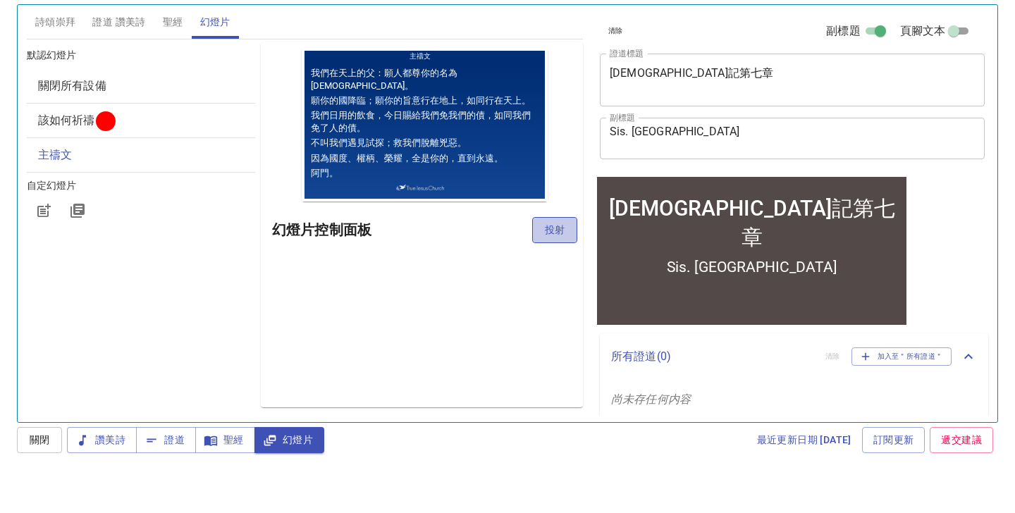
click at [551, 262] on span "投射" at bounding box center [555, 271] width 23 height 18
